Goal: Check status: Check status

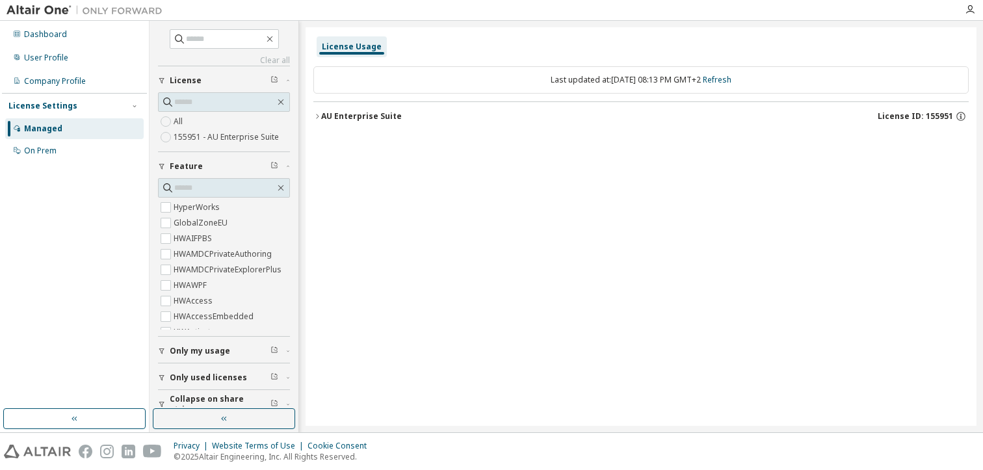
click at [384, 118] on div "AU Enterprise Suite" at bounding box center [361, 116] width 81 height 10
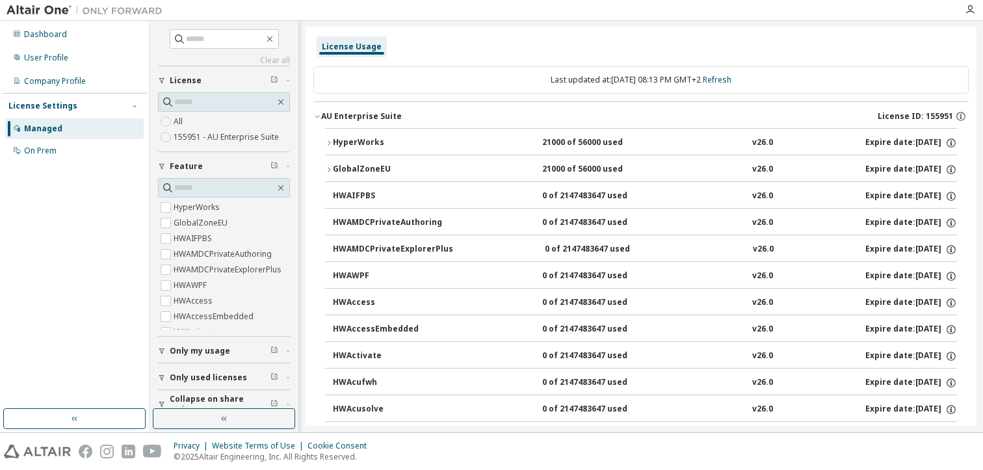
click at [382, 140] on div "HyperWorks" at bounding box center [391, 143] width 117 height 12
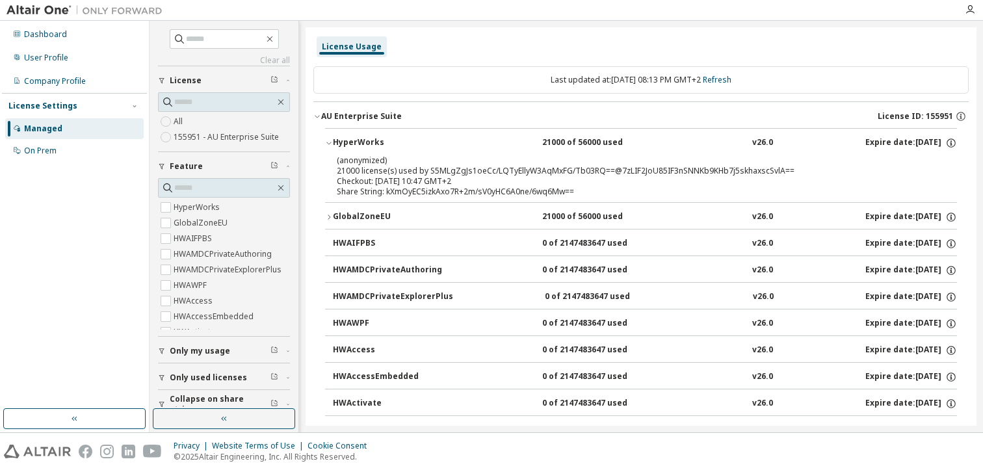
click at [374, 140] on div "HyperWorks" at bounding box center [391, 143] width 117 height 12
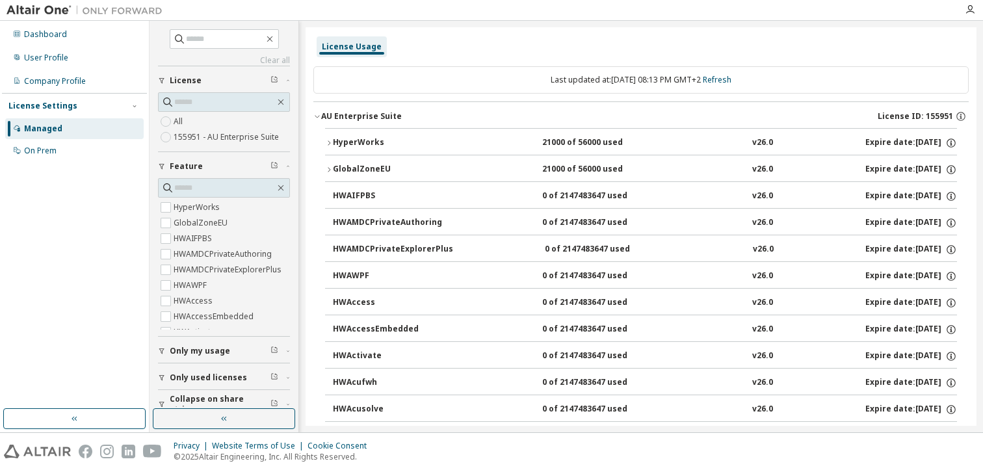
click at [358, 166] on div "GlobalZoneEU" at bounding box center [391, 170] width 117 height 12
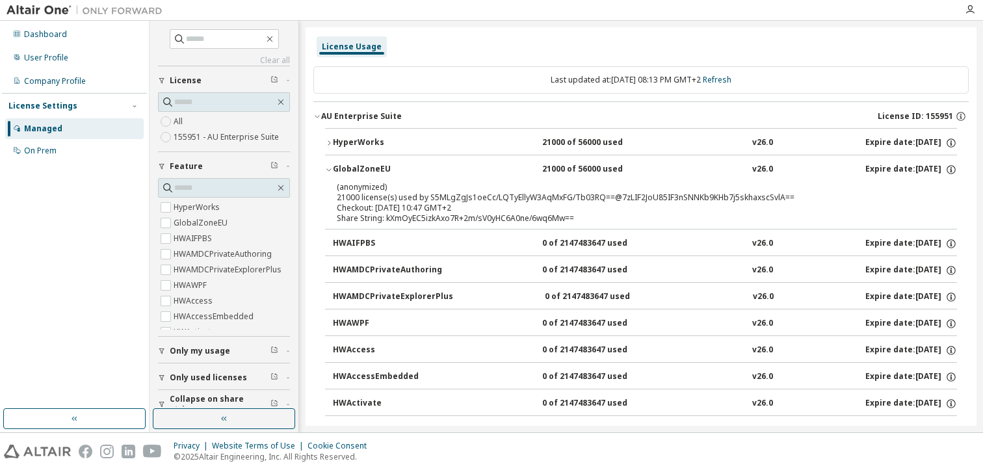
click at [358, 166] on div "GlobalZoneEU" at bounding box center [391, 170] width 117 height 12
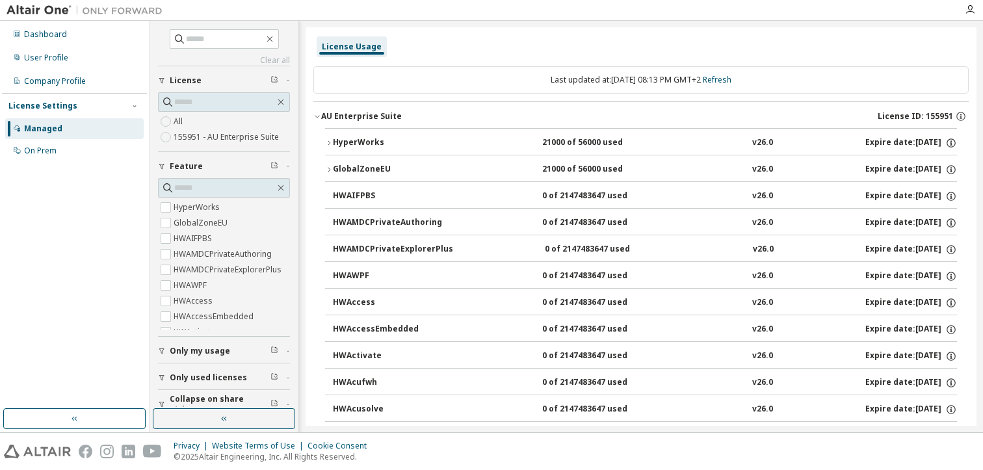
click at [363, 140] on div "HyperWorks" at bounding box center [391, 143] width 117 height 12
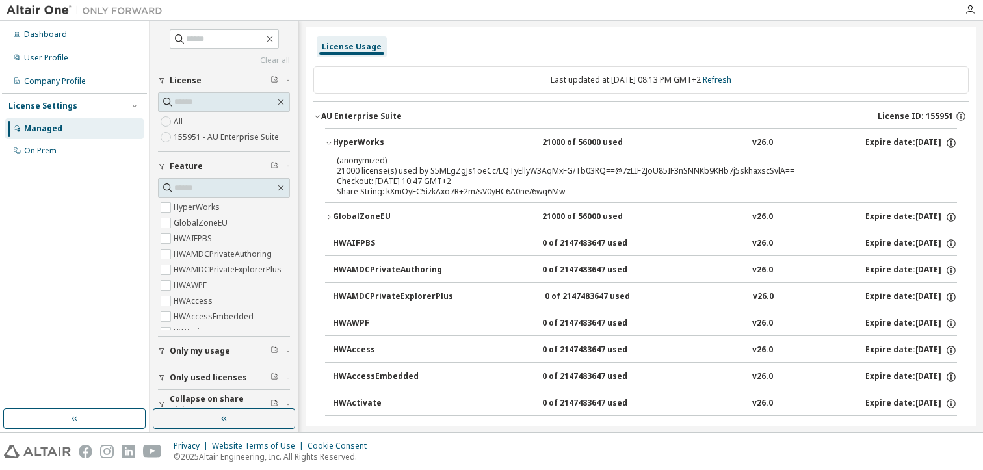
click at [361, 215] on div "GlobalZoneEU" at bounding box center [391, 217] width 117 height 12
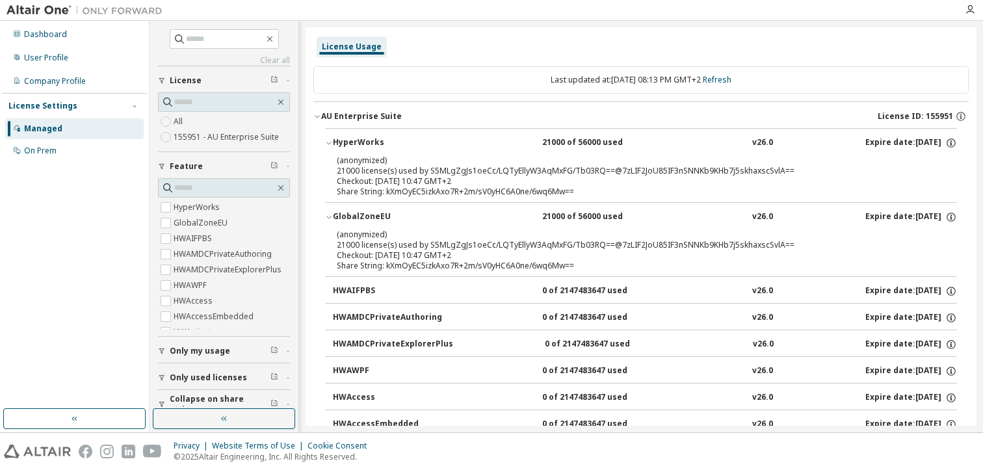
click at [361, 215] on div "GlobalZoneEU" at bounding box center [391, 217] width 117 height 12
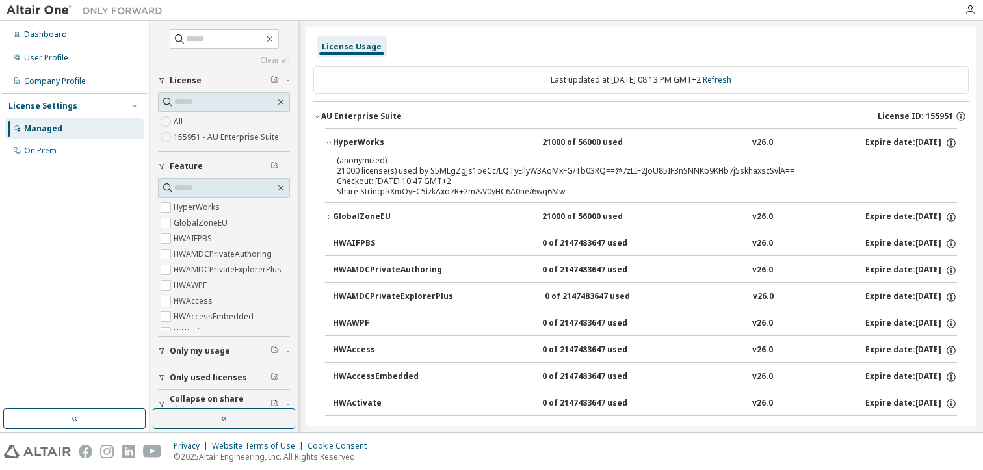
drag, startPoint x: 351, startPoint y: 142, endPoint x: 354, endPoint y: 166, distance: 24.3
click at [351, 141] on div "HyperWorks" at bounding box center [391, 143] width 117 height 12
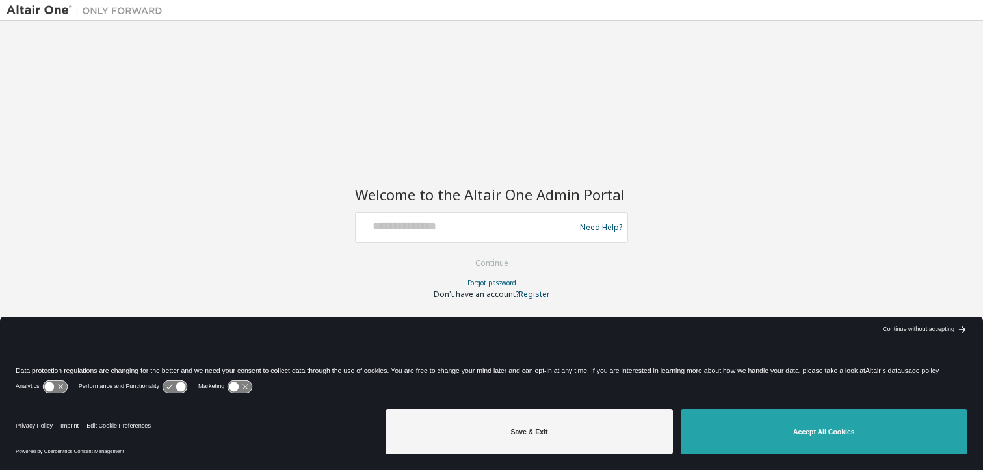
click at [792, 420] on button "Accept All Cookies" at bounding box center [824, 432] width 287 height 46
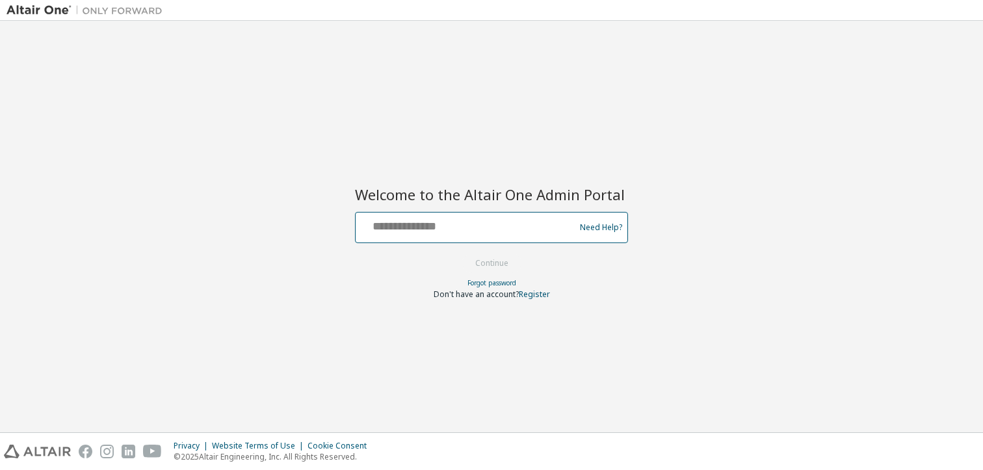
click at [493, 224] on input "text" at bounding box center [467, 224] width 213 height 19
type input "**********"
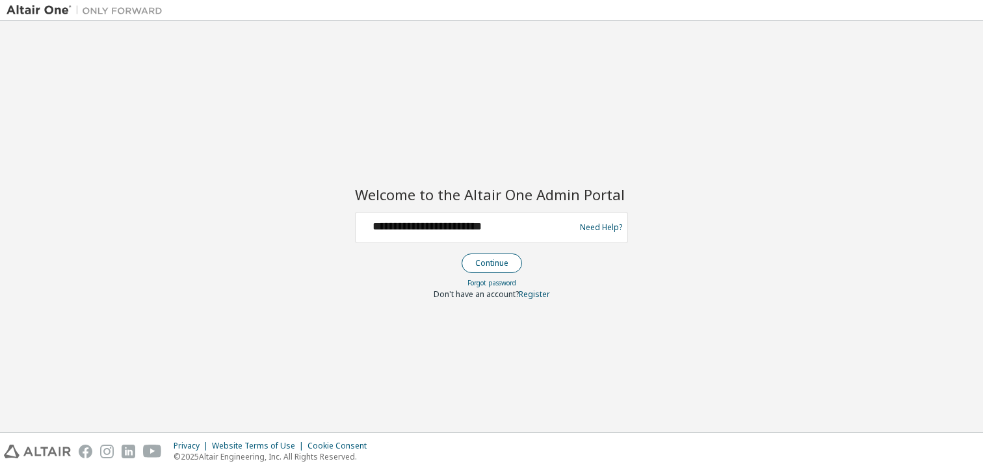
click at [488, 257] on button "Continue" at bounding box center [492, 264] width 60 height 20
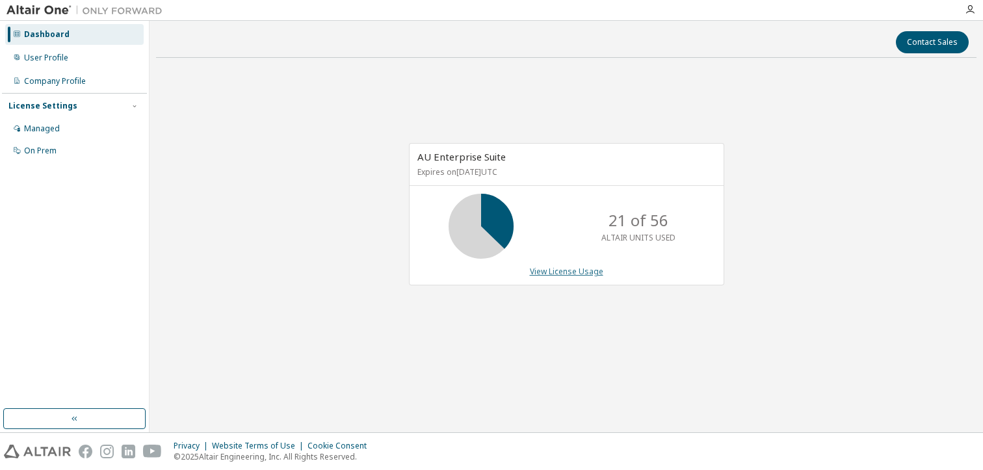
click at [543, 270] on link "View License Usage" at bounding box center [566, 271] width 73 height 11
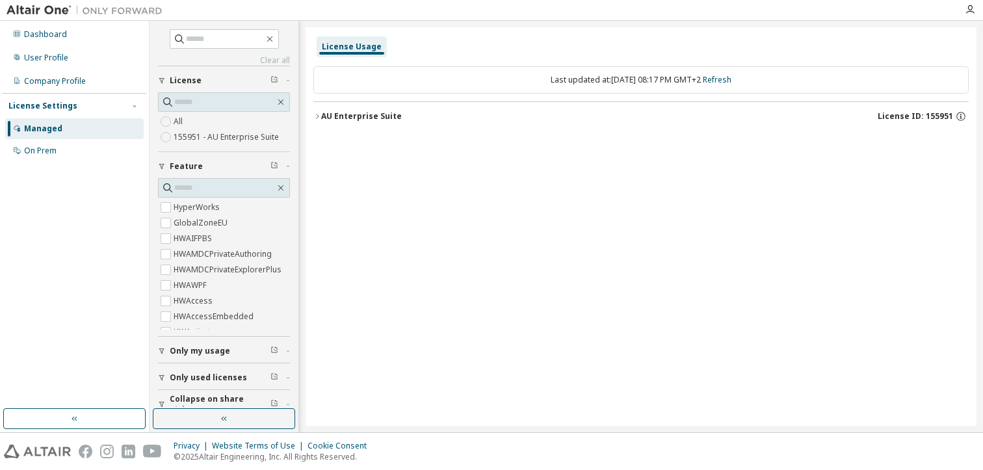
click at [334, 119] on div "AU Enterprise Suite" at bounding box center [361, 116] width 81 height 10
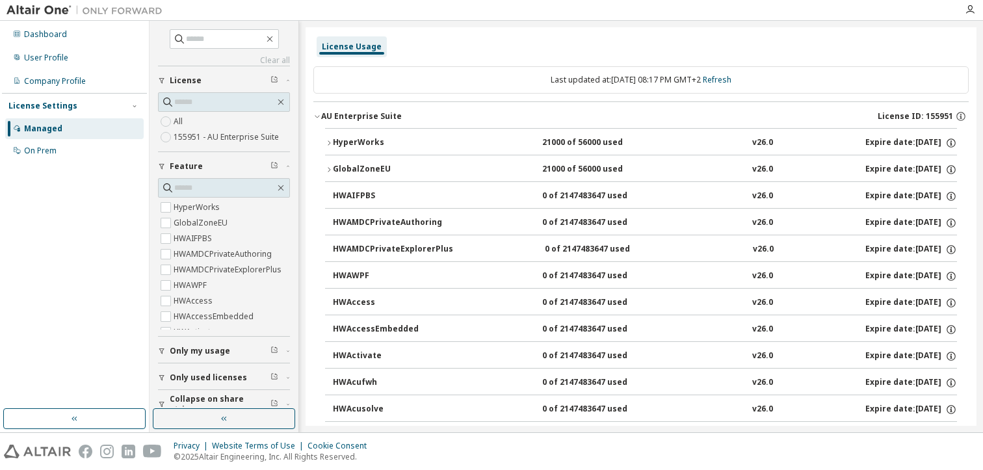
click at [328, 142] on icon "button" at bounding box center [329, 143] width 8 height 8
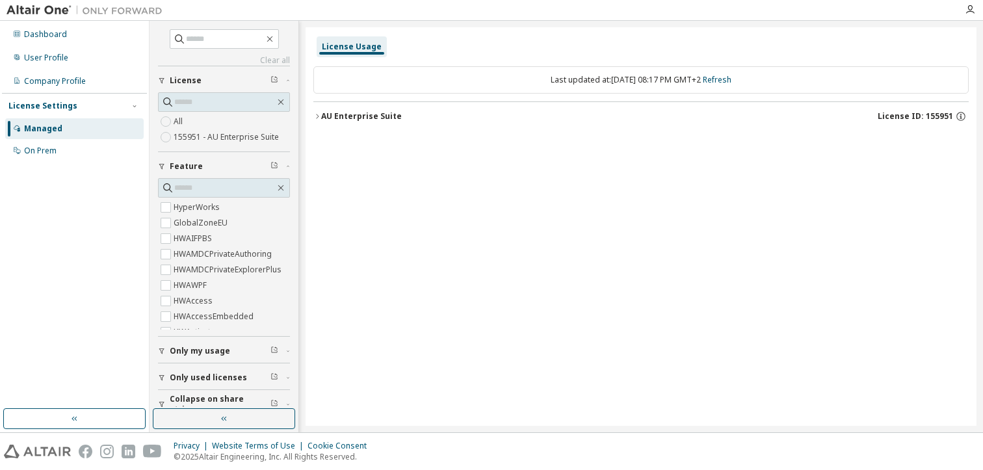
click at [327, 111] on div "AU Enterprise Suite" at bounding box center [361, 116] width 81 height 10
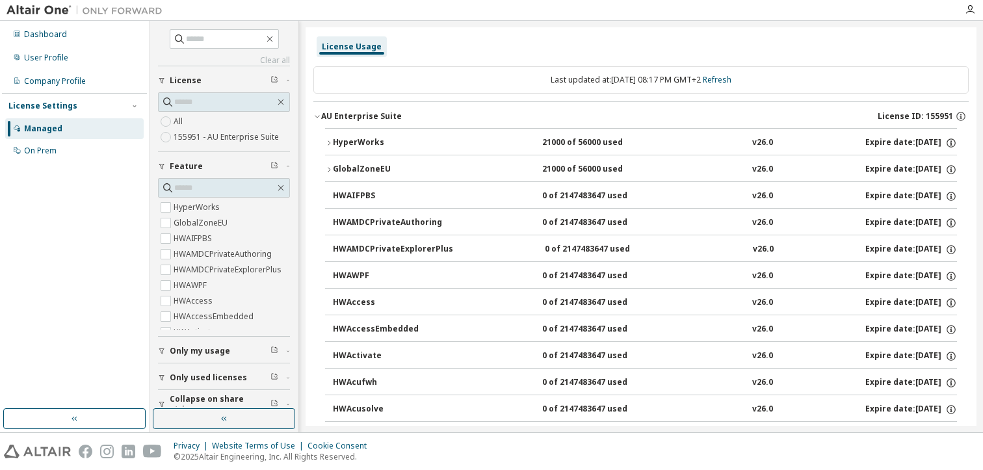
click at [333, 146] on div "HyperWorks" at bounding box center [391, 143] width 117 height 12
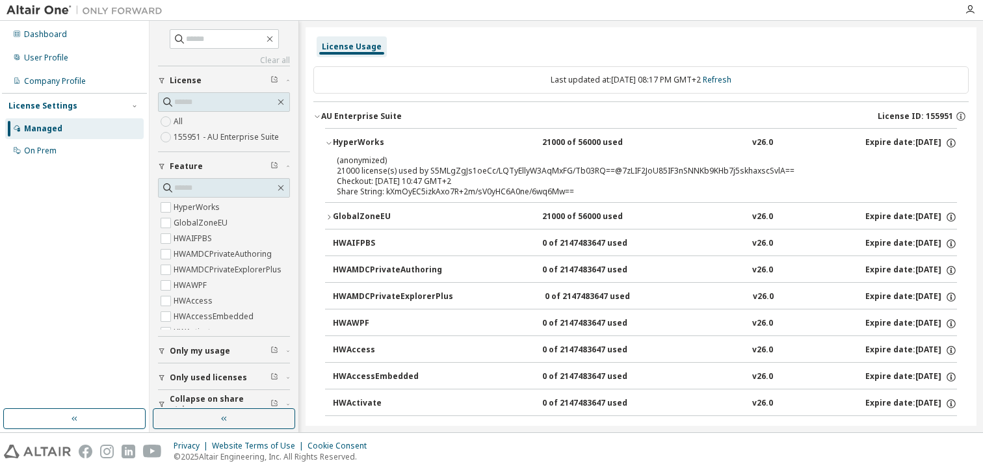
click at [328, 220] on icon "button" at bounding box center [329, 217] width 8 height 8
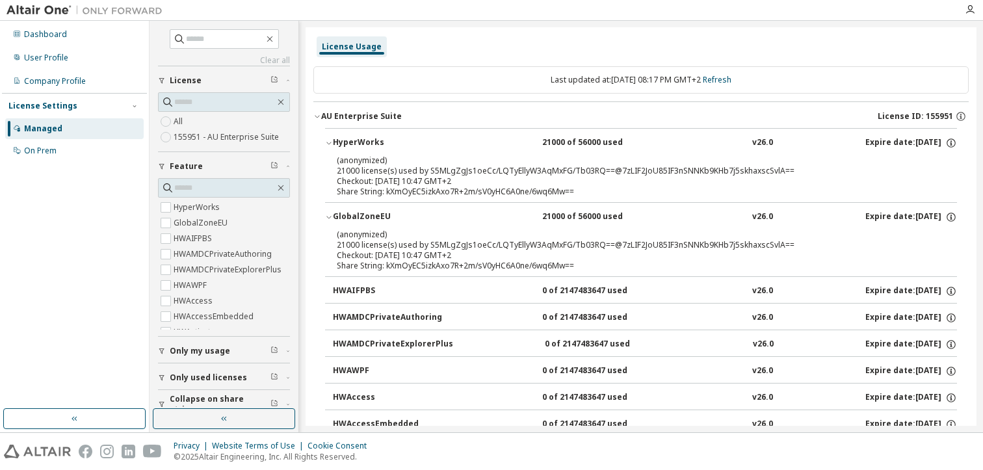
click at [336, 145] on div "HyperWorks" at bounding box center [391, 143] width 117 height 12
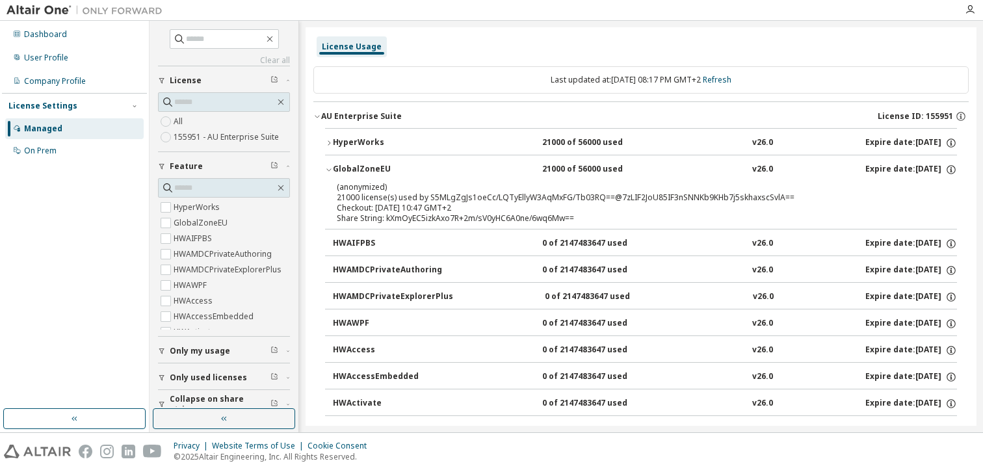
click at [315, 114] on icon "button" at bounding box center [317, 116] width 8 height 8
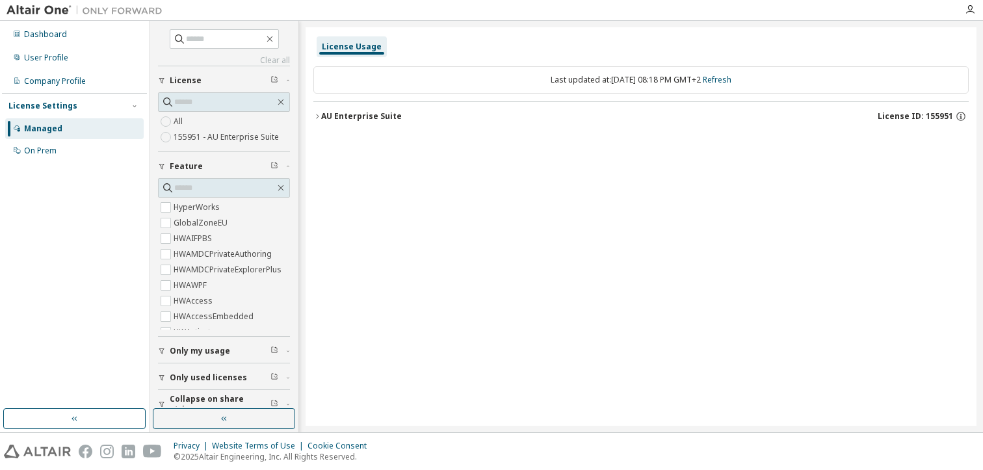
click at [321, 114] on div "AU Enterprise Suite" at bounding box center [361, 116] width 81 height 10
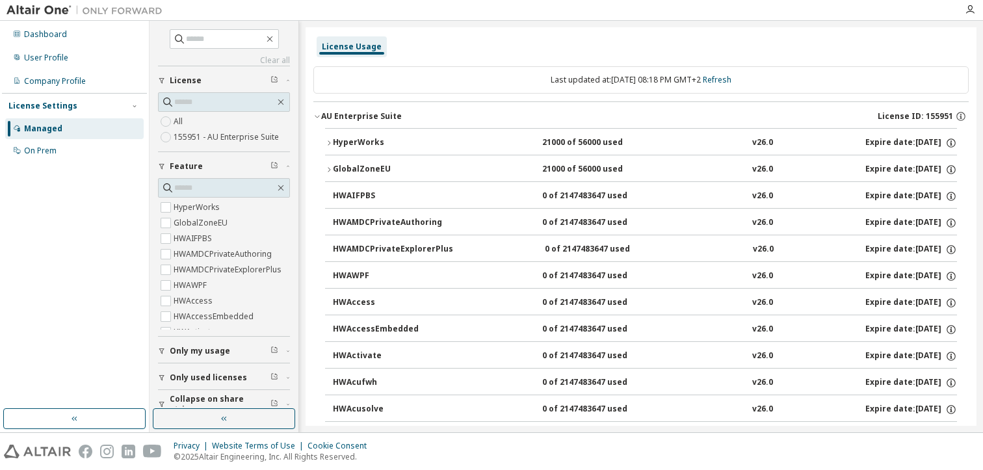
click at [330, 140] on icon "button" at bounding box center [329, 143] width 8 height 8
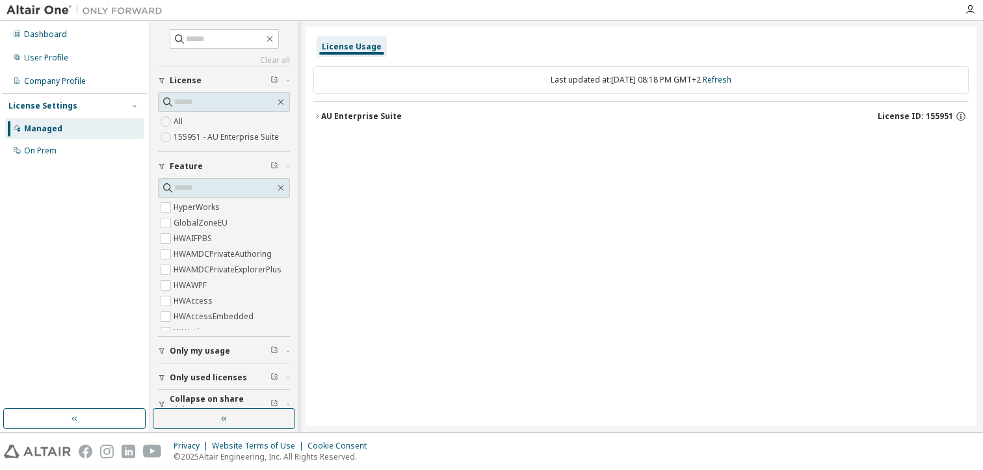
click at [333, 120] on div "AU Enterprise Suite" at bounding box center [361, 116] width 81 height 10
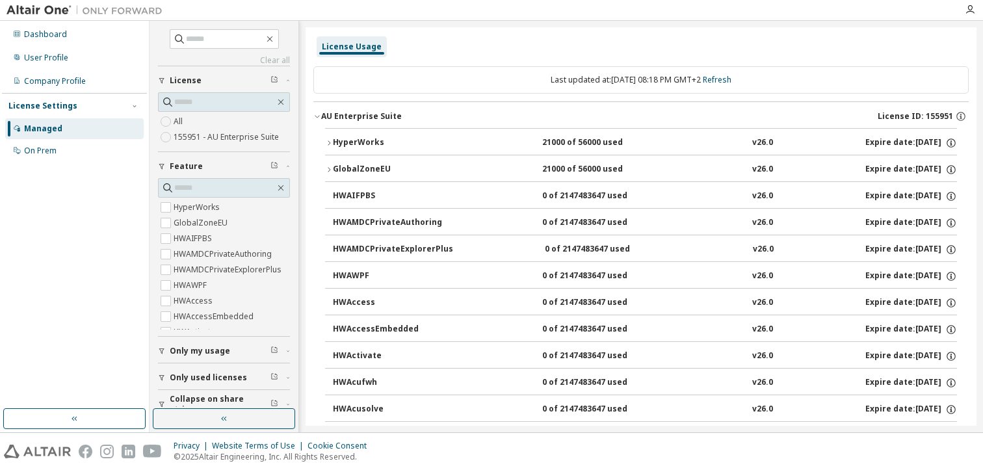
click at [332, 142] on icon "button" at bounding box center [329, 143] width 8 height 8
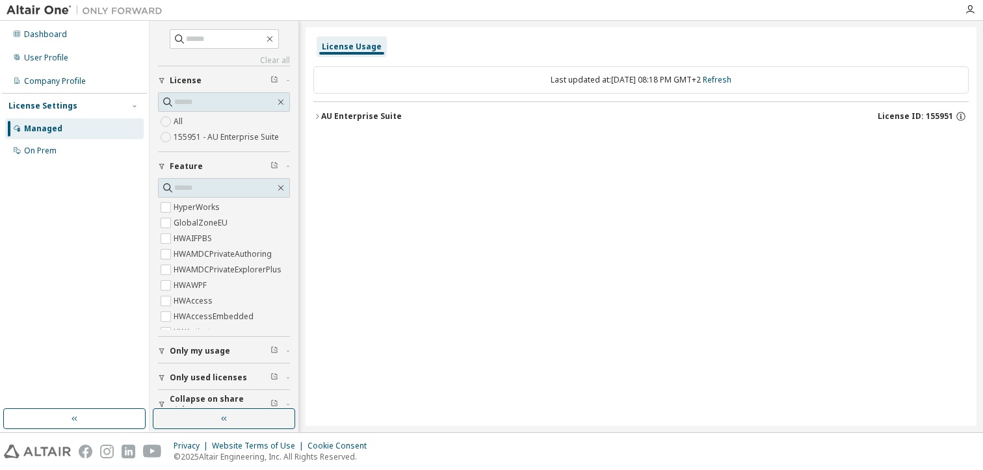
click at [337, 121] on div "AU Enterprise Suite" at bounding box center [361, 116] width 81 height 10
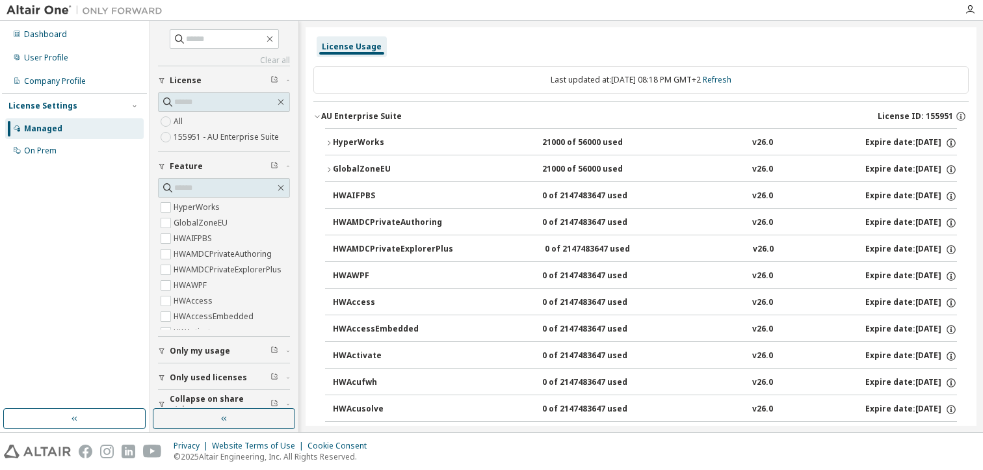
click at [328, 167] on icon "button" at bounding box center [329, 169] width 3 height 5
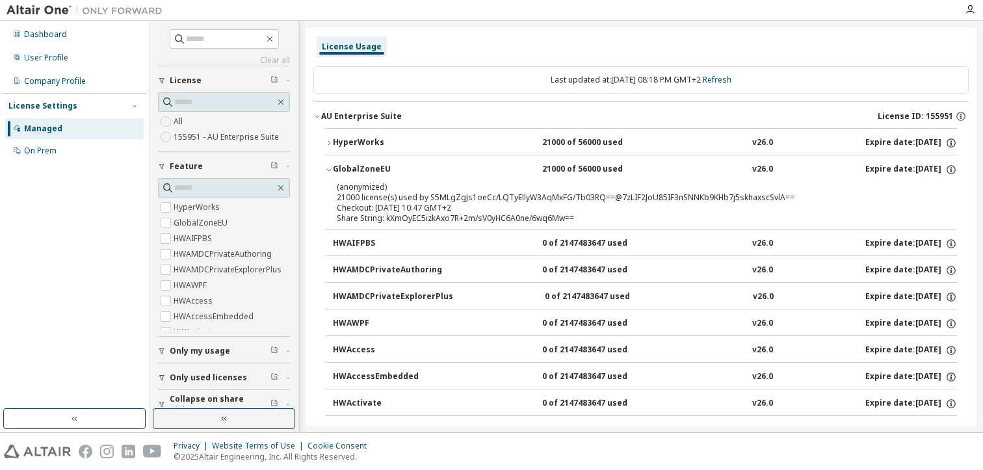
click at [328, 144] on icon "button" at bounding box center [329, 142] width 3 height 5
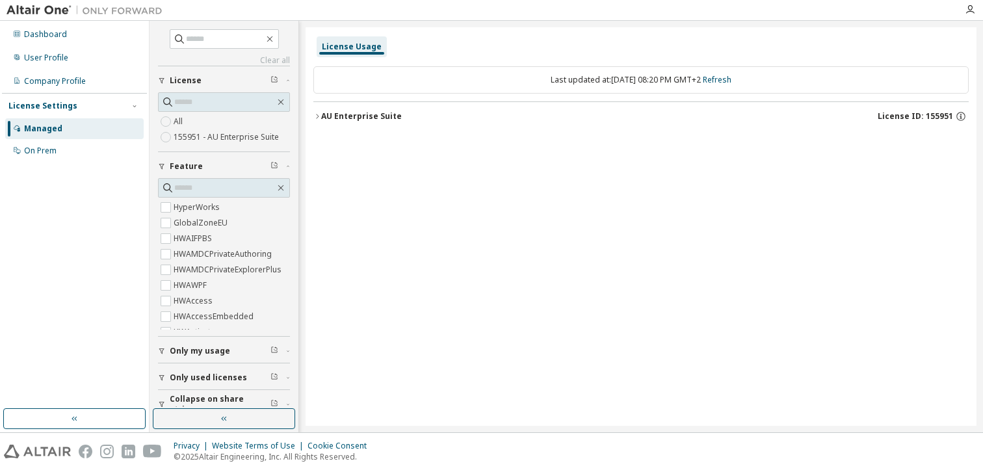
click at [367, 119] on div "AU Enterprise Suite" at bounding box center [361, 116] width 81 height 10
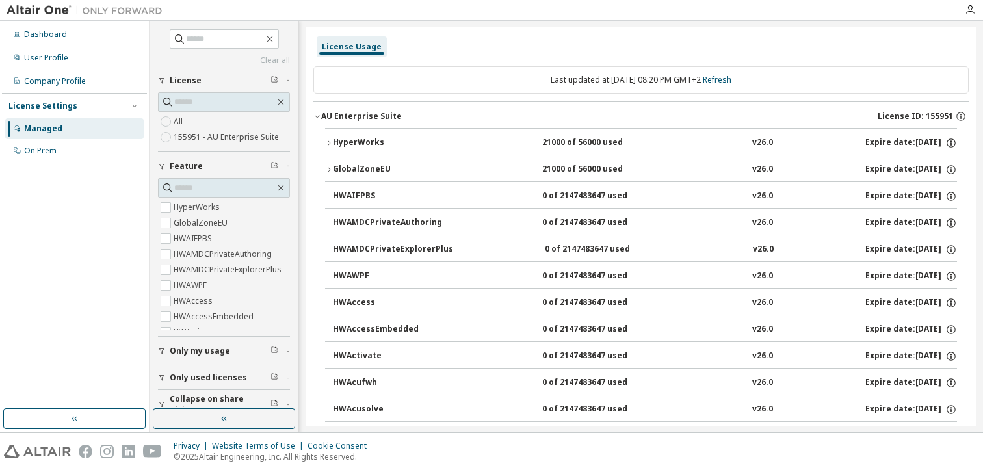
click at [335, 145] on div "HyperWorks" at bounding box center [391, 143] width 117 height 12
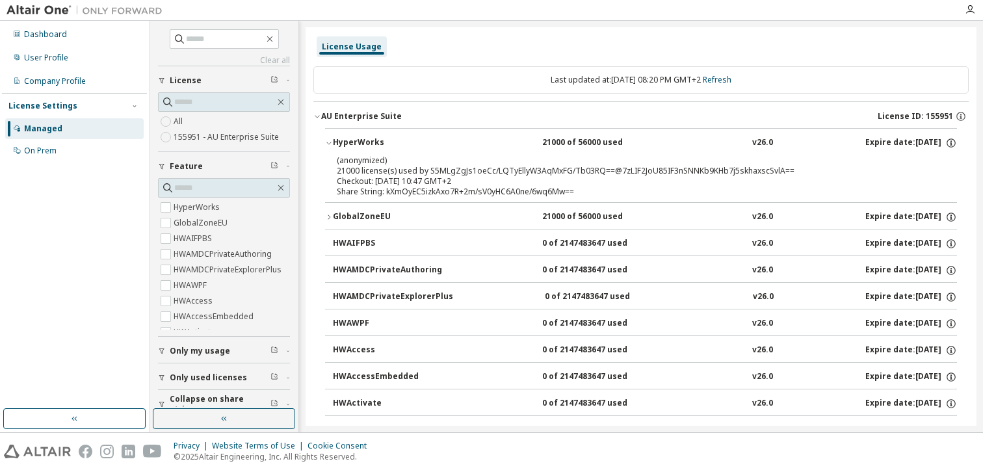
click at [335, 145] on div "HyperWorks" at bounding box center [391, 143] width 117 height 12
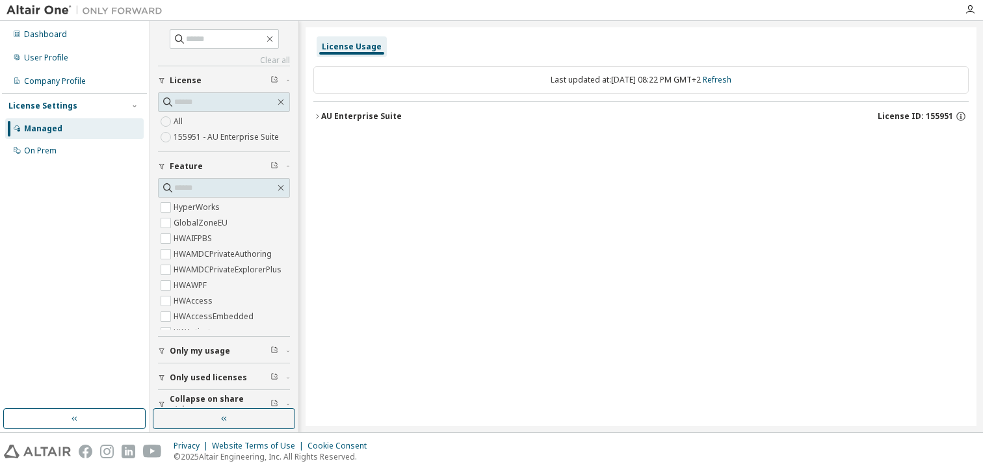
click at [337, 113] on div "AU Enterprise Suite" at bounding box center [361, 116] width 81 height 10
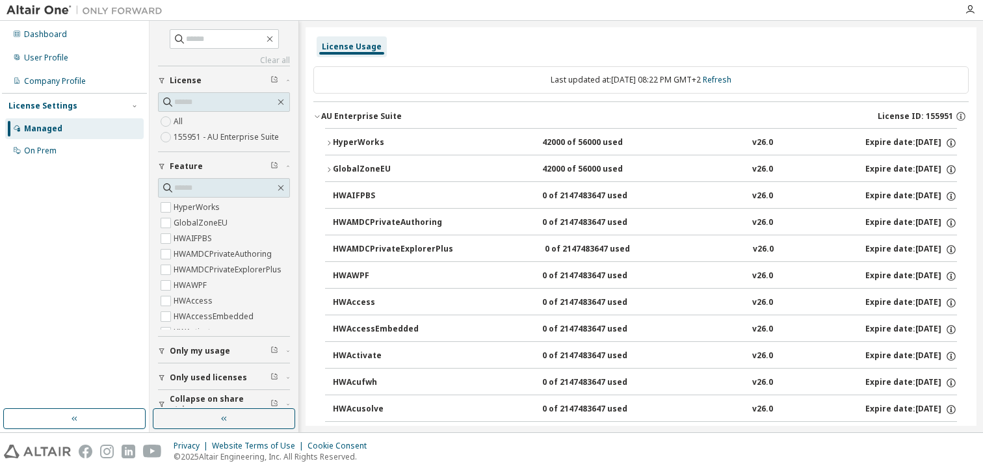
click at [331, 146] on icon "button" at bounding box center [329, 143] width 8 height 8
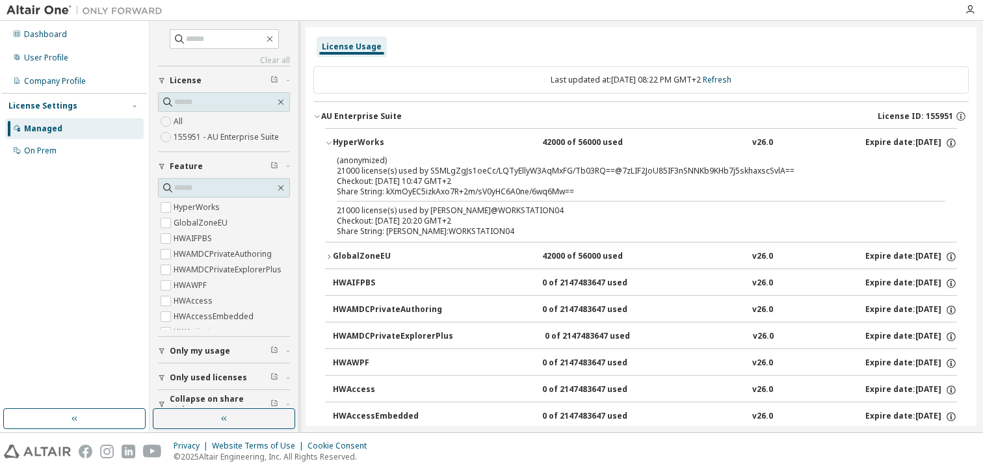
click at [331, 146] on icon "button" at bounding box center [329, 143] width 8 height 8
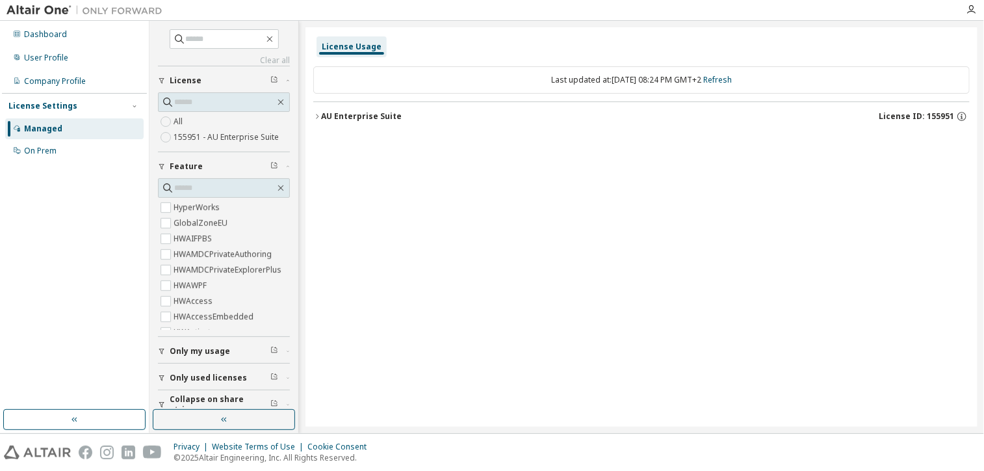
click at [382, 122] on button "AU Enterprise Suite License ID: 155951" at bounding box center [641, 116] width 657 height 29
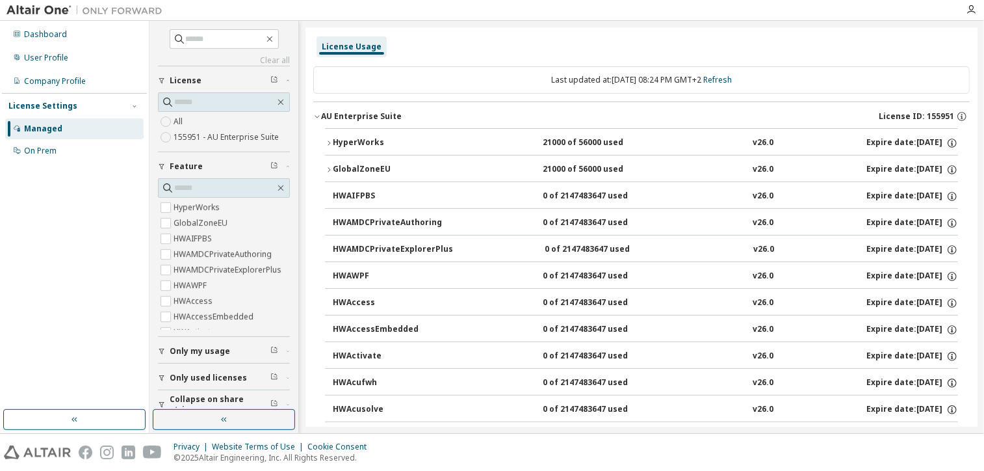
click at [358, 143] on div "HyperWorks" at bounding box center [391, 143] width 117 height 12
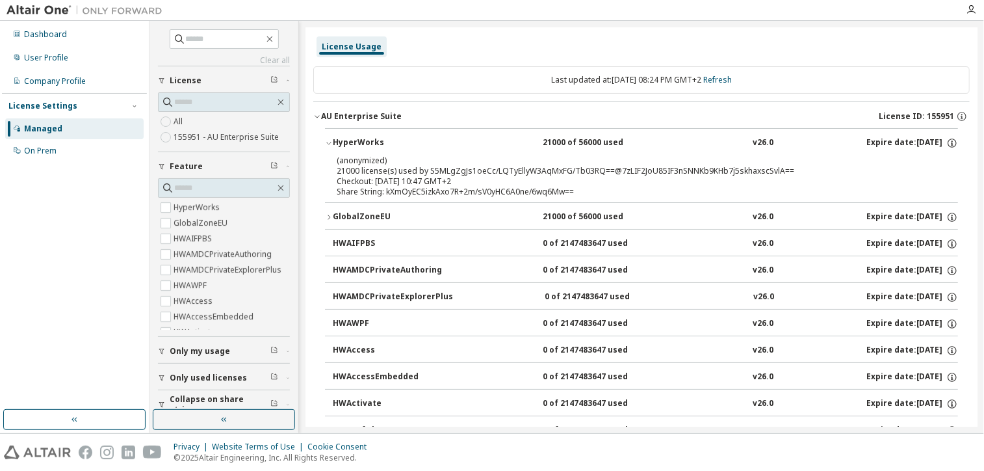
click at [358, 143] on div "HyperWorks" at bounding box center [391, 143] width 117 height 12
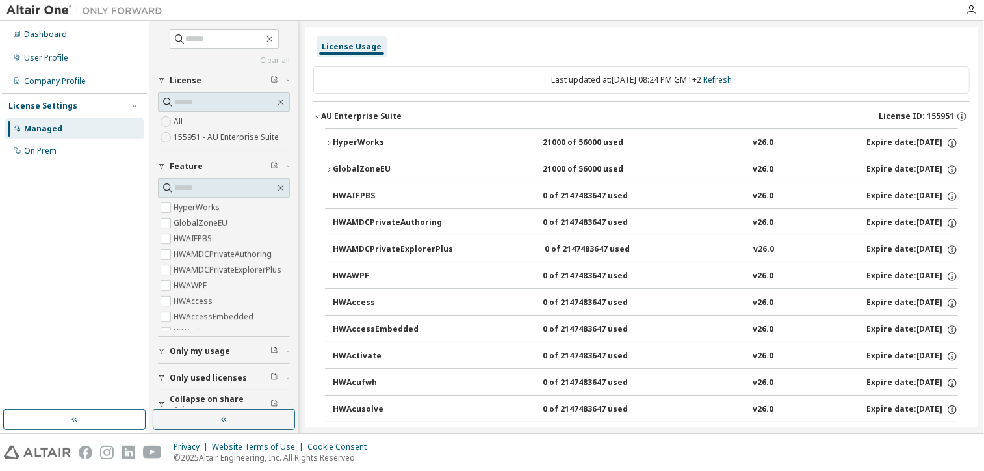
click at [365, 166] on div "GlobalZoneEU" at bounding box center [391, 170] width 117 height 12
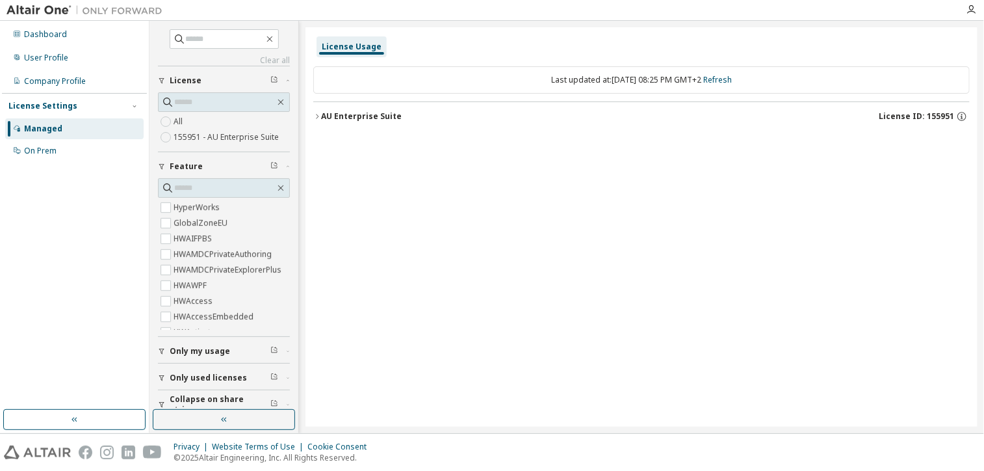
click at [328, 114] on div "AU Enterprise Suite" at bounding box center [361, 116] width 81 height 10
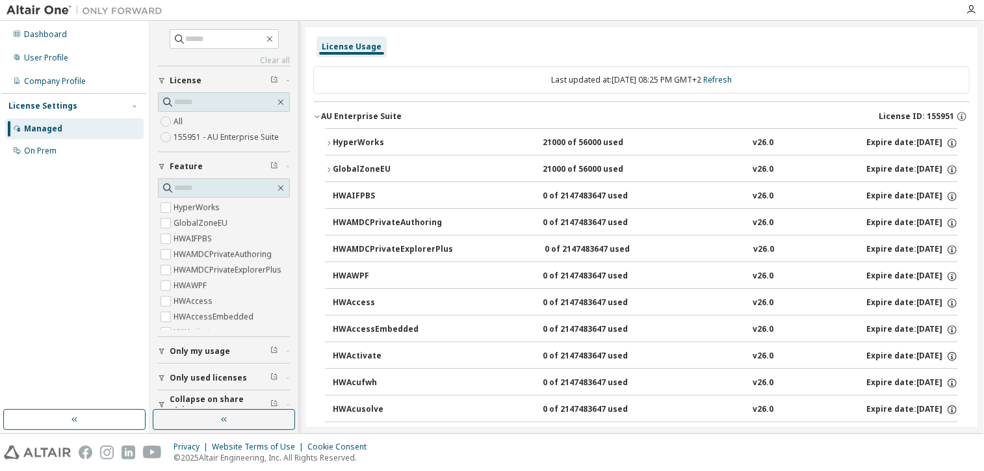
click at [345, 139] on div "HyperWorks" at bounding box center [391, 143] width 117 height 12
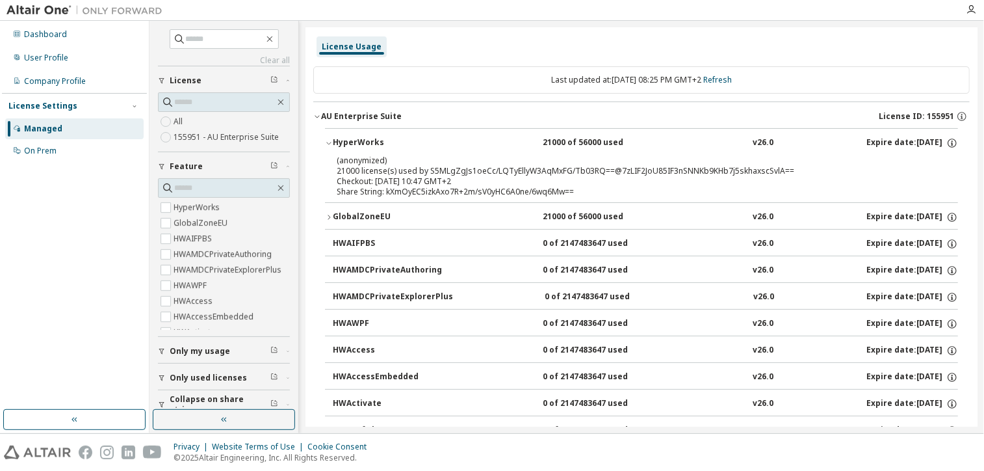
click at [345, 139] on div "HyperWorks" at bounding box center [391, 143] width 117 height 12
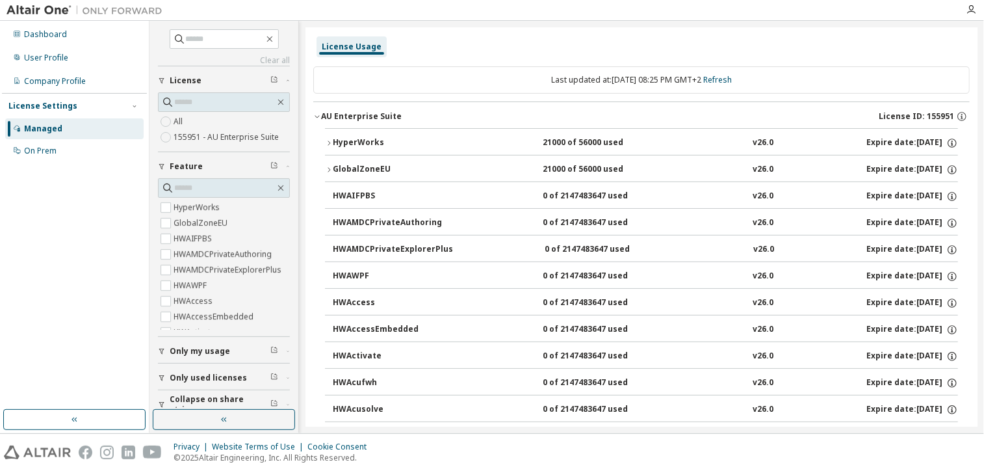
click at [350, 168] on div "GlobalZoneEU" at bounding box center [391, 170] width 117 height 12
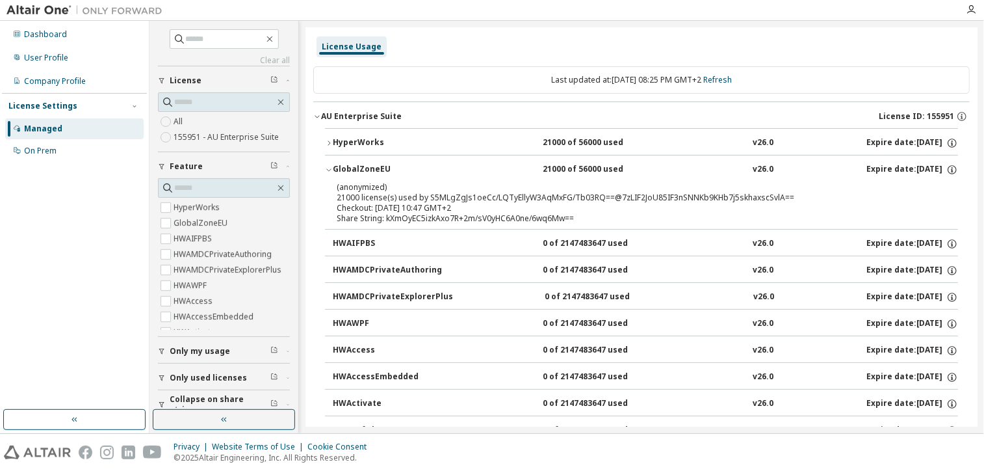
click at [354, 144] on div "HyperWorks" at bounding box center [391, 143] width 117 height 12
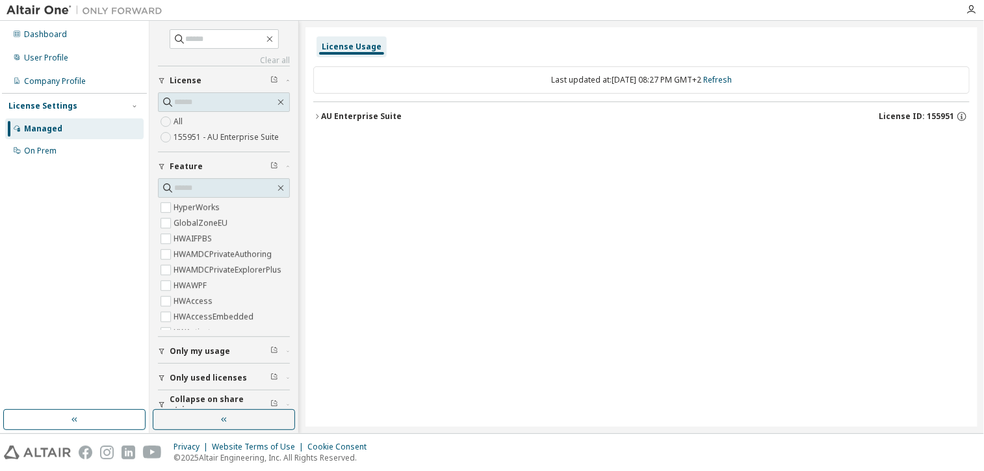
click at [348, 118] on div "AU Enterprise Suite" at bounding box center [361, 116] width 81 height 10
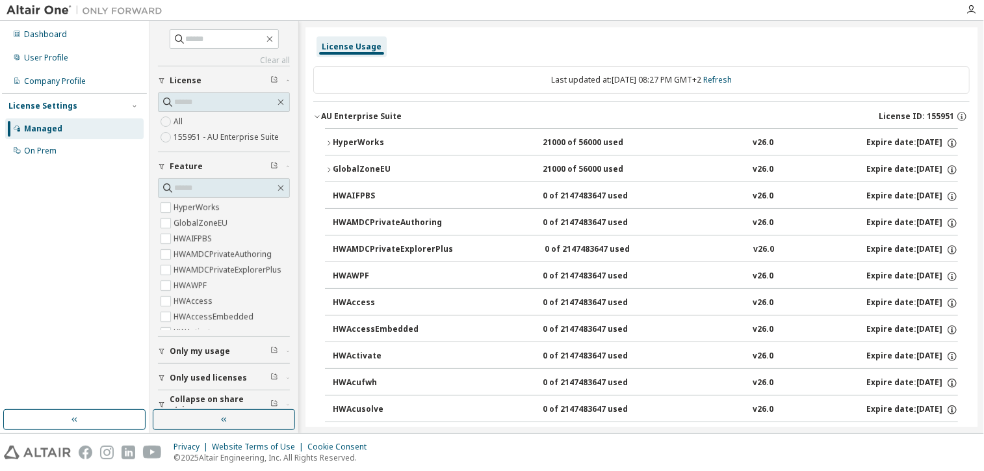
click at [347, 140] on div "HyperWorks" at bounding box center [391, 143] width 117 height 12
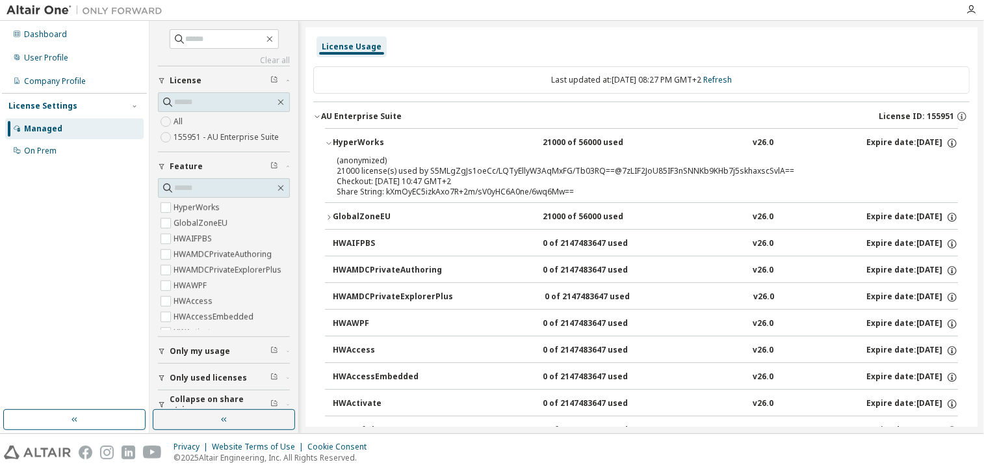
click at [356, 213] on div "GlobalZoneEU" at bounding box center [391, 217] width 117 height 12
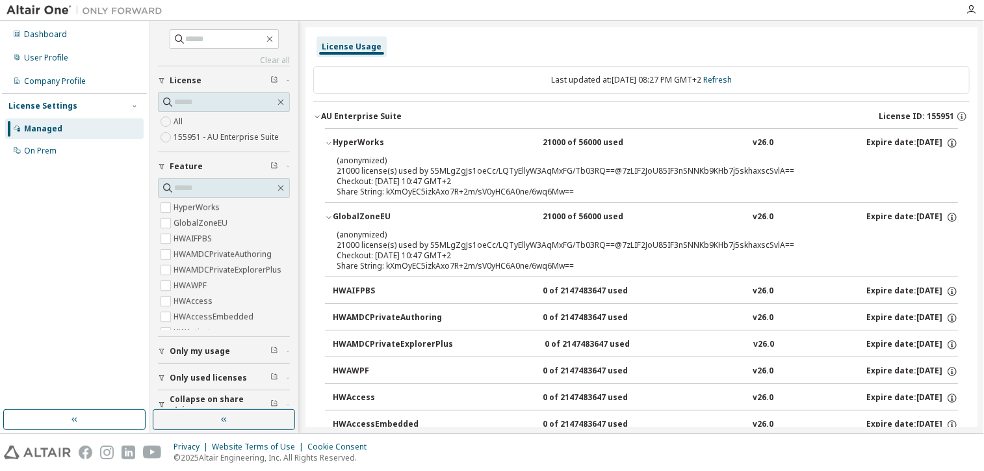
drag, startPoint x: 390, startPoint y: 249, endPoint x: 385, endPoint y: 254, distance: 6.9
click at [385, 254] on div "Checkout: 2025-10-02 10:47 GMT+2" at bounding box center [626, 255] width 579 height 10
click at [732, 76] on link "Refresh" at bounding box center [717, 79] width 29 height 11
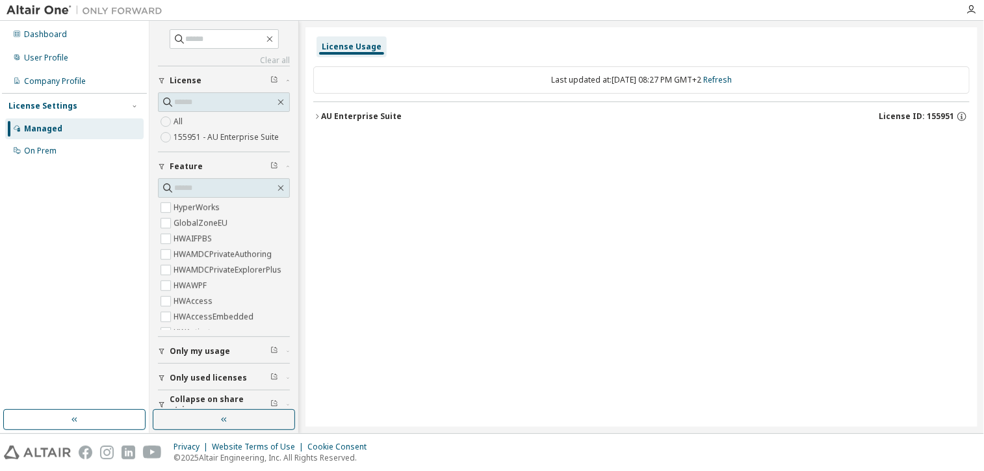
click at [393, 116] on div "AU Enterprise Suite" at bounding box center [361, 116] width 81 height 10
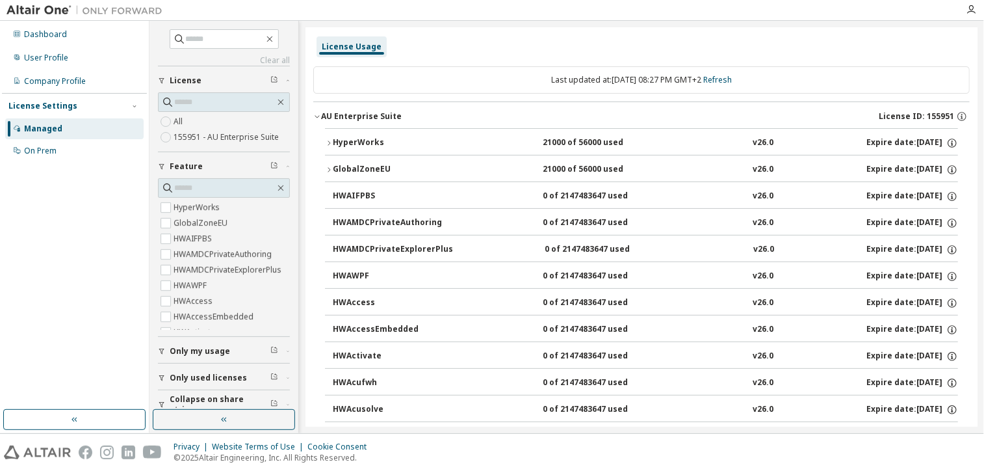
click at [362, 172] on div "GlobalZoneEU" at bounding box center [391, 170] width 117 height 12
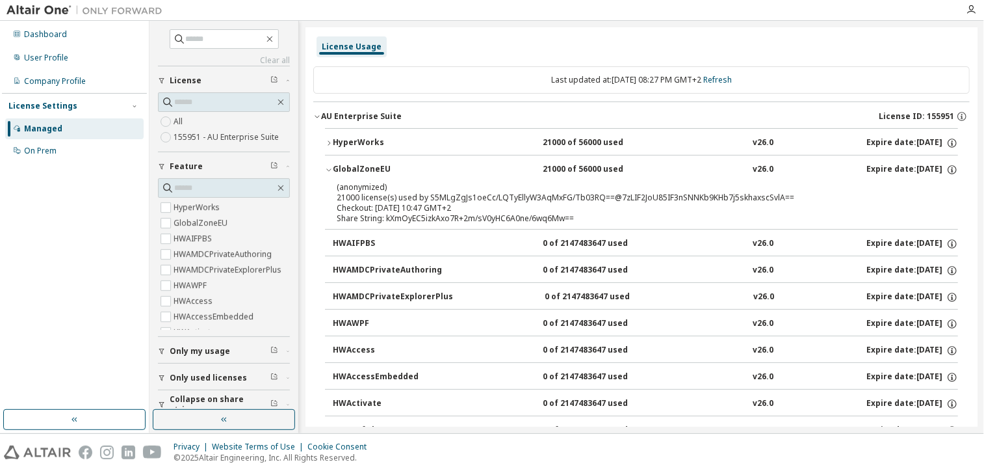
click at [361, 142] on div "HyperWorks" at bounding box center [391, 143] width 117 height 12
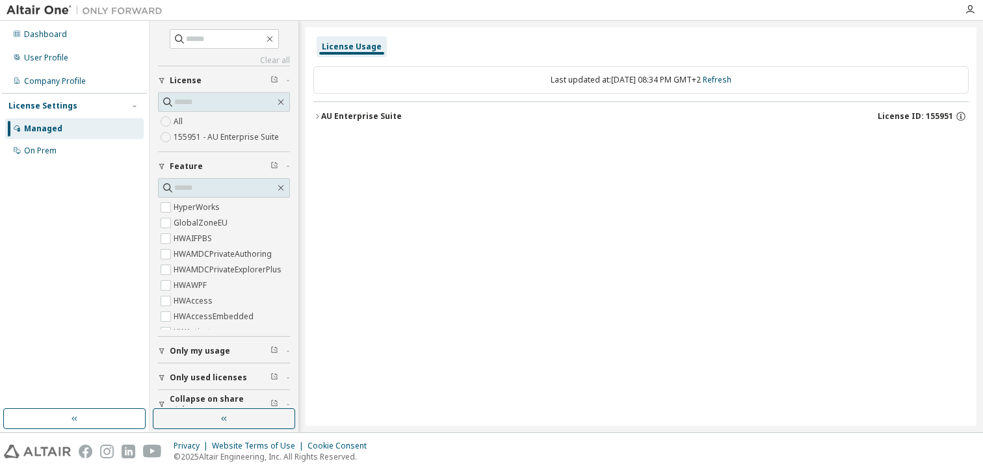
click at [328, 120] on div "AU Enterprise Suite" at bounding box center [361, 116] width 81 height 10
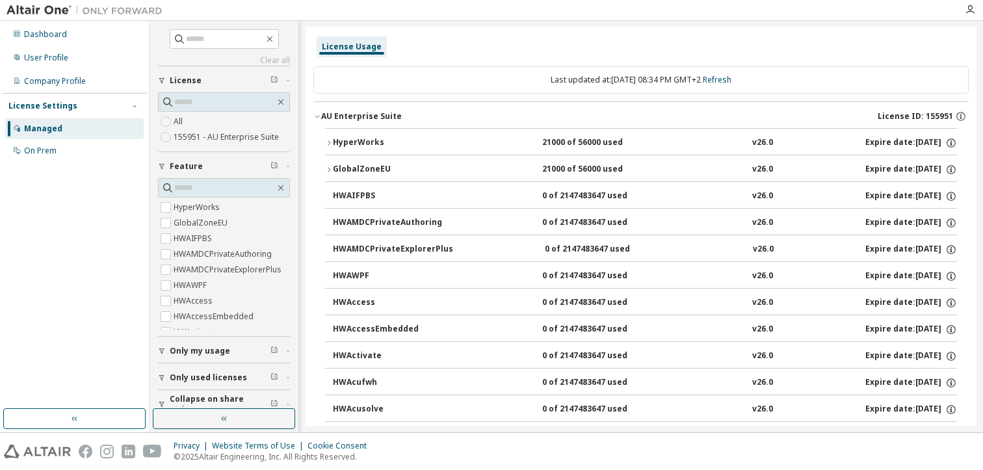
click at [336, 142] on div "HyperWorks" at bounding box center [391, 143] width 117 height 12
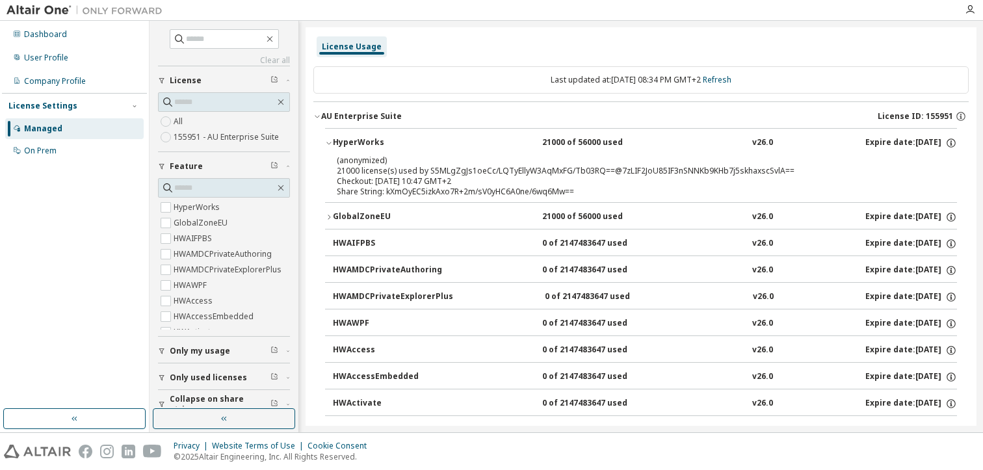
click at [336, 142] on div "HyperWorks" at bounding box center [391, 143] width 117 height 12
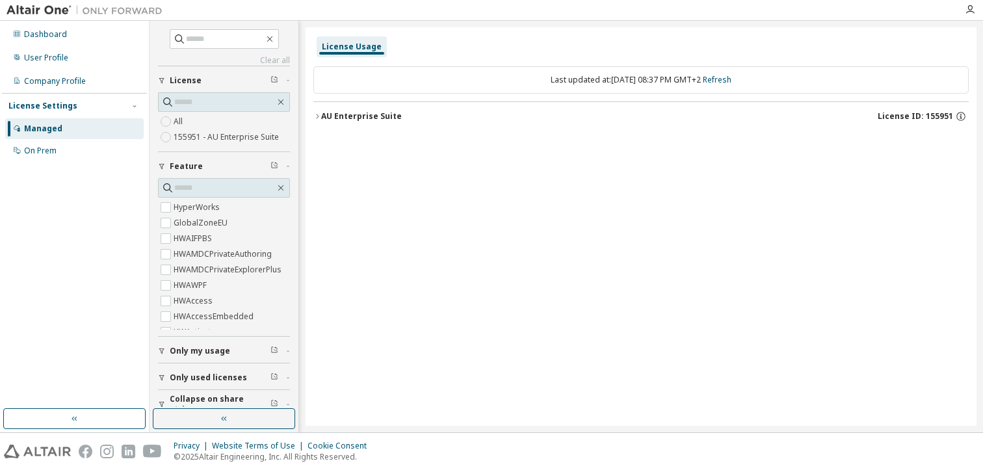
click at [361, 118] on div "AU Enterprise Suite" at bounding box center [361, 116] width 81 height 10
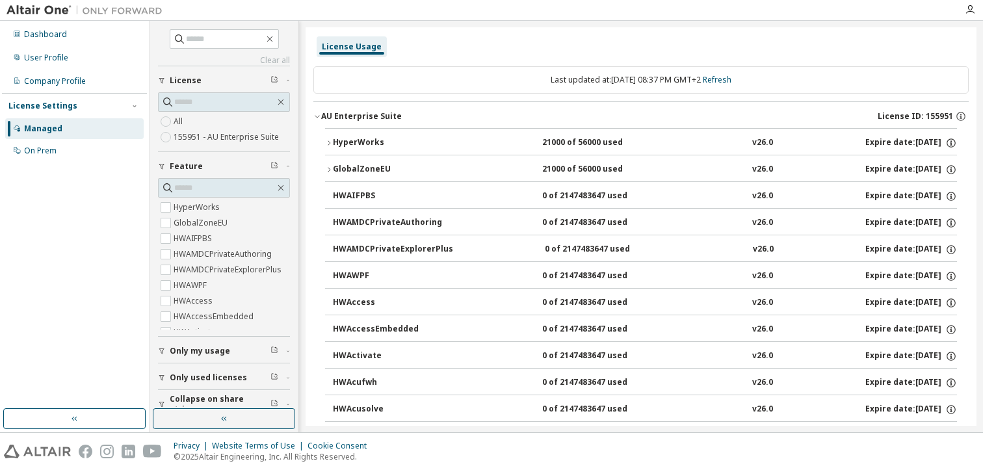
click at [343, 146] on div "HyperWorks" at bounding box center [391, 143] width 117 height 12
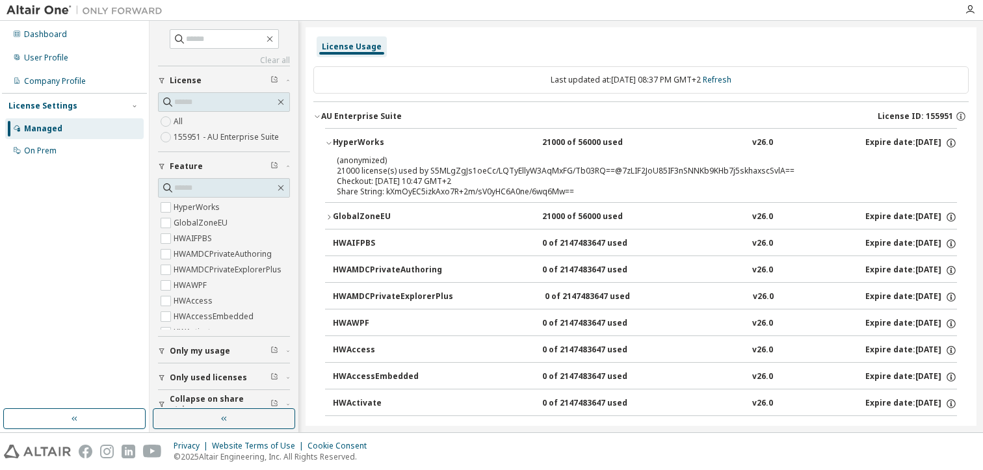
click at [367, 211] on div "GlobalZoneEU" at bounding box center [391, 217] width 117 height 12
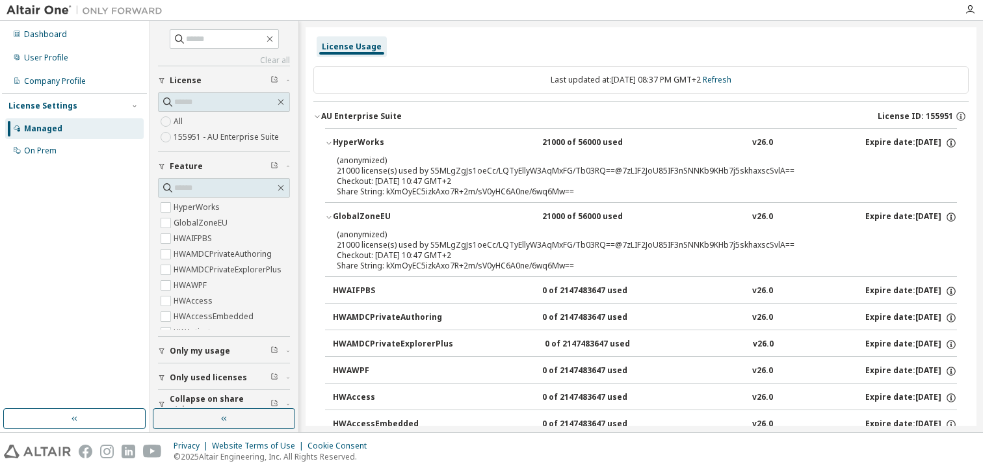
click at [328, 142] on icon "button" at bounding box center [328, 143] width 5 height 3
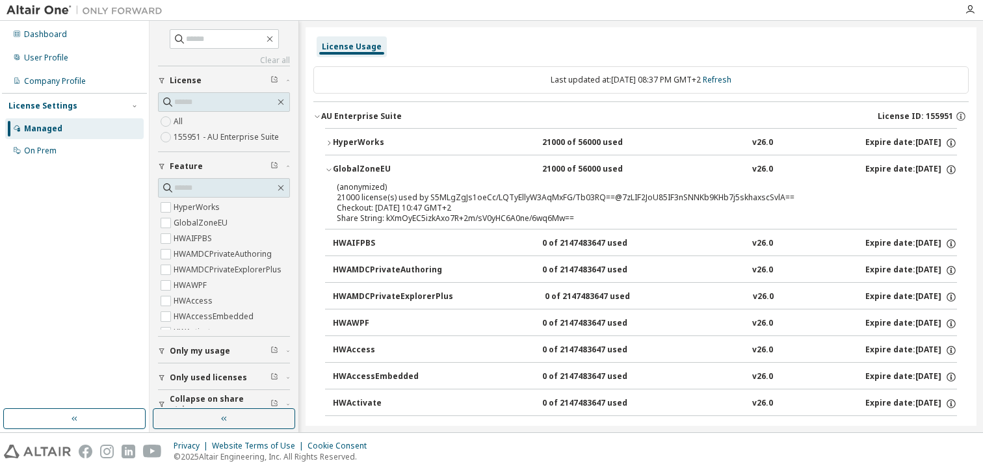
click at [328, 142] on icon "button" at bounding box center [329, 143] width 8 height 8
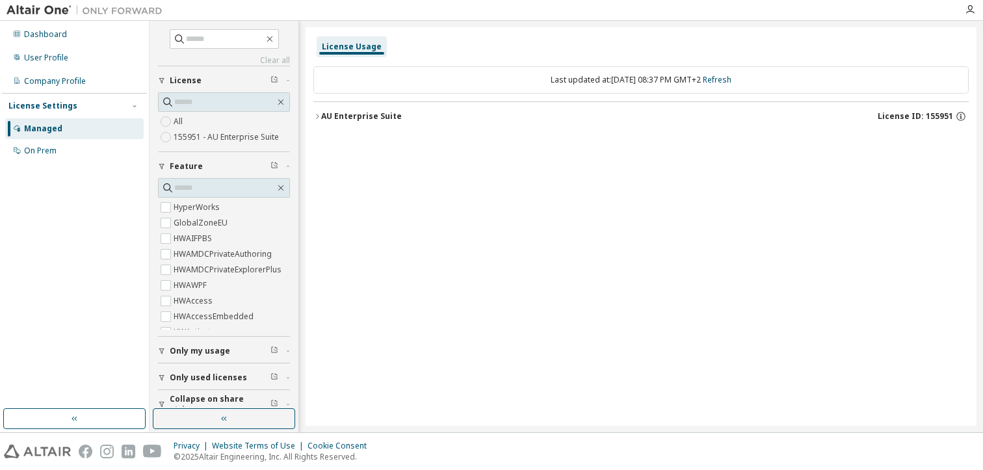
click at [328, 111] on div "AU Enterprise Suite" at bounding box center [361, 116] width 81 height 10
click at [319, 116] on icon "button" at bounding box center [317, 116] width 8 height 8
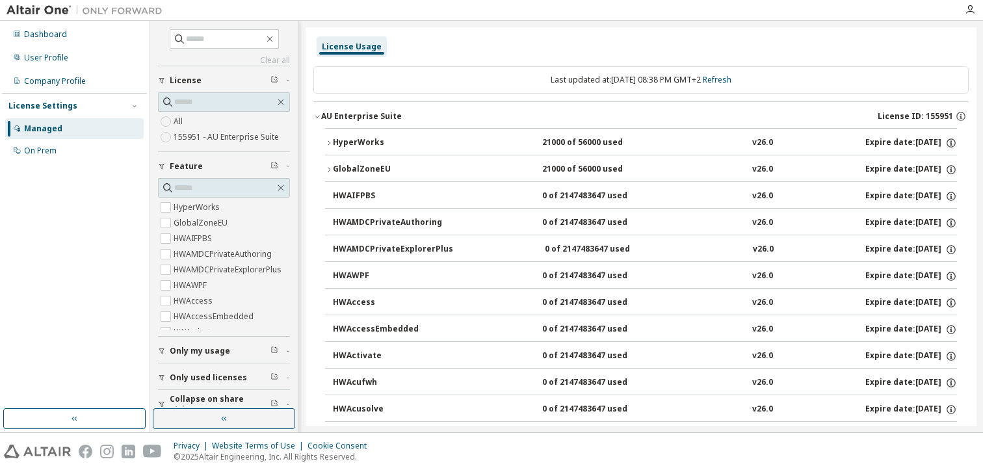
click at [328, 144] on icon "button" at bounding box center [329, 143] width 8 height 8
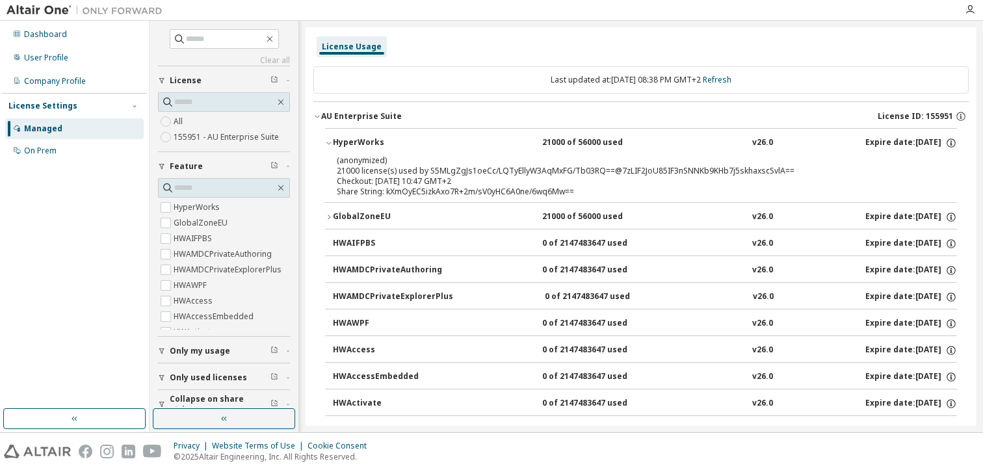
click at [332, 213] on icon "button" at bounding box center [329, 217] width 8 height 8
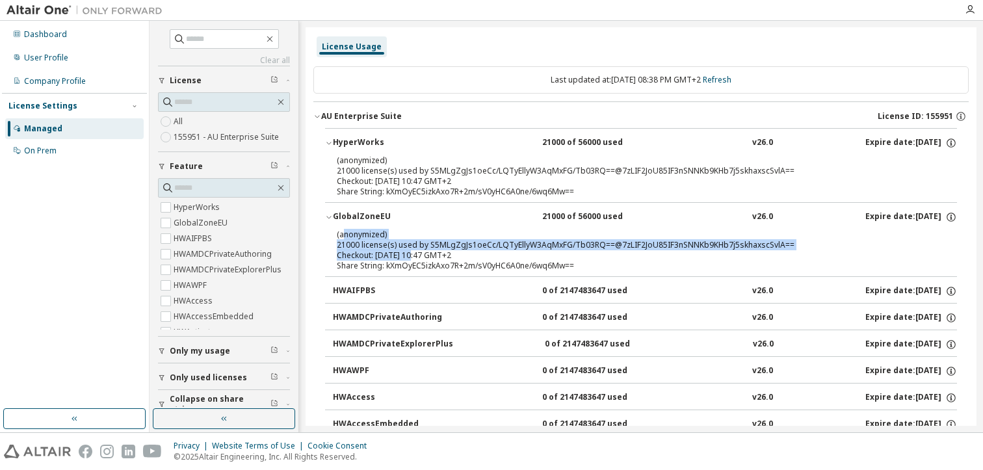
drag, startPoint x: 343, startPoint y: 234, endPoint x: 419, endPoint y: 262, distance: 80.4
click at [419, 262] on div "(anonymized) 21000 license(s) used by S5MLgZgJs1oeCc/LQTyEllyW3AqMxFG/Tb03RQ==@…" at bounding box center [625, 250] width 577 height 42
click at [419, 262] on div "Share String: kXmOyEC5izkAxo7R+2m/sV0yHC6A0ne/6wq6Mw==" at bounding box center [625, 266] width 577 height 10
click at [472, 268] on div "Share String: kXmOyEC5izkAxo7R+2m/sV0yHC6A0ne/6wq6Mw==" at bounding box center [625, 266] width 577 height 10
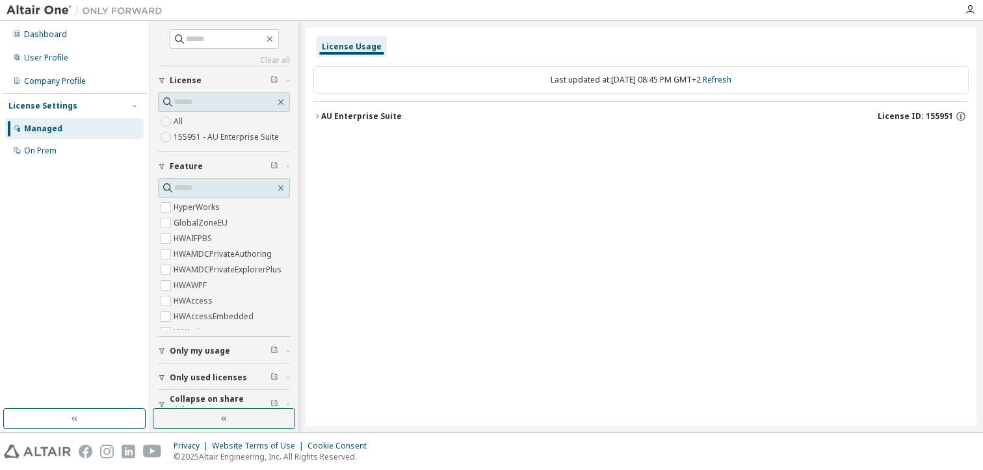
click at [332, 114] on div "AU Enterprise Suite" at bounding box center [361, 116] width 81 height 10
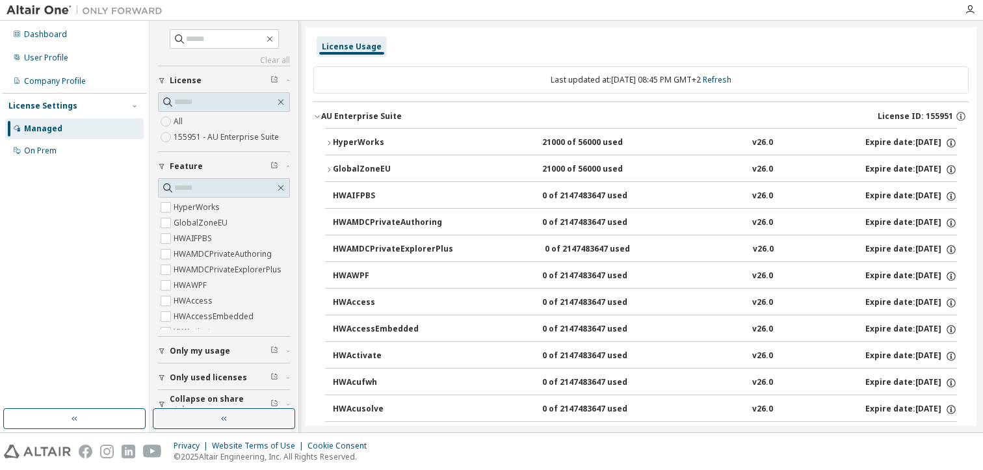
click at [350, 166] on div "GlobalZoneEU" at bounding box center [391, 170] width 117 height 12
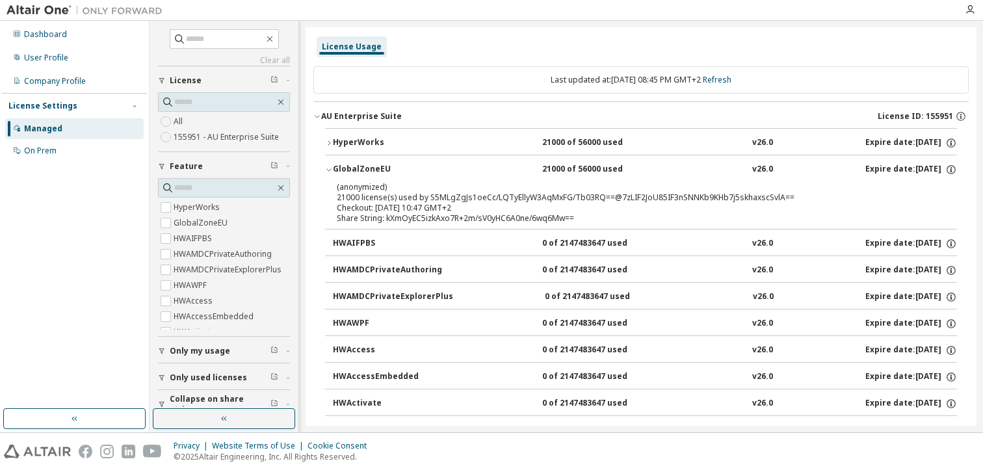
click at [355, 142] on div "HyperWorks" at bounding box center [391, 143] width 117 height 12
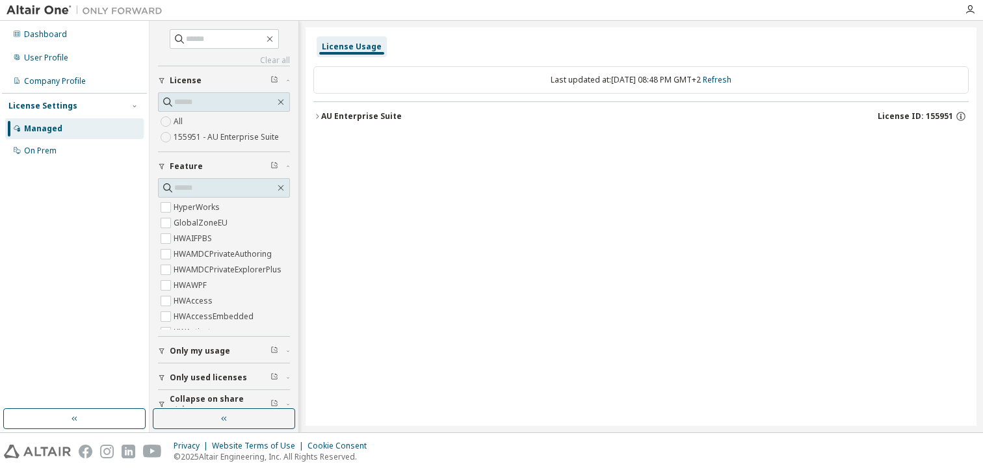
click at [346, 108] on button "AU Enterprise Suite License ID: 155951" at bounding box center [640, 116] width 655 height 29
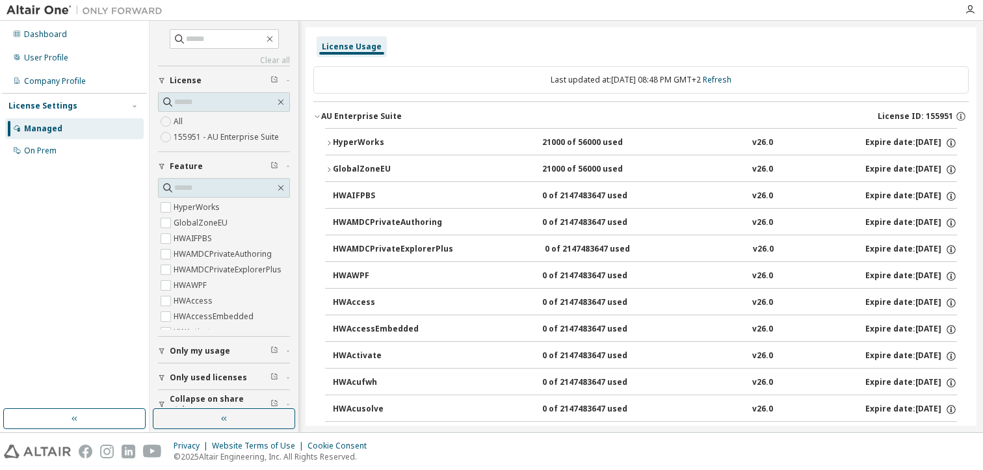
click at [360, 142] on div "HyperWorks" at bounding box center [391, 143] width 117 height 12
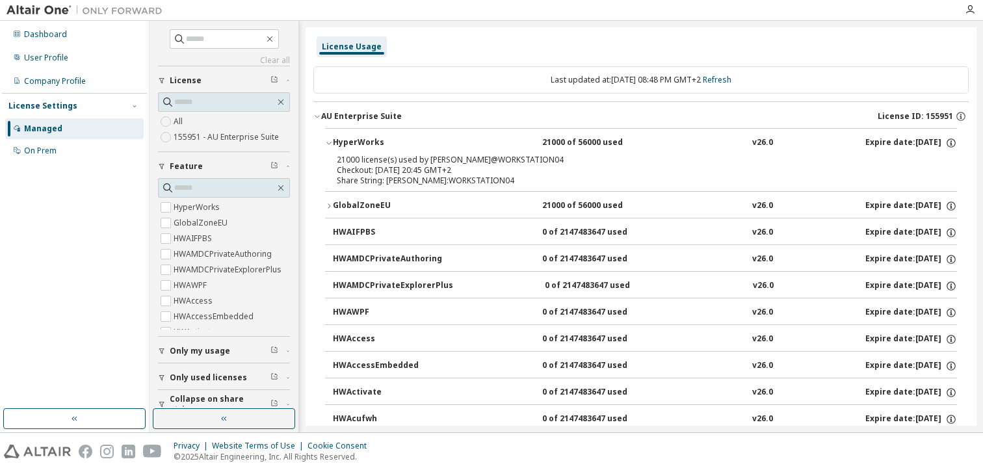
click at [360, 142] on div "HyperWorks" at bounding box center [391, 143] width 117 height 12
